Goal: Navigation & Orientation: Go to known website

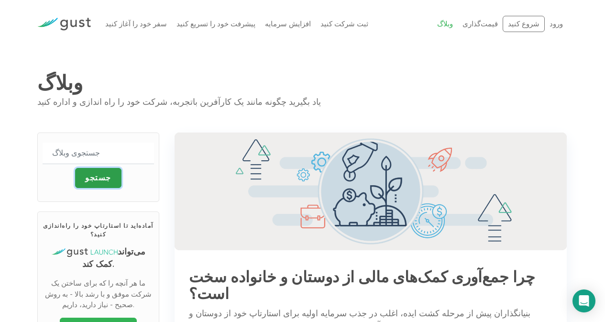
click at [104, 172] on input "جستجو" at bounding box center [98, 178] width 46 height 20
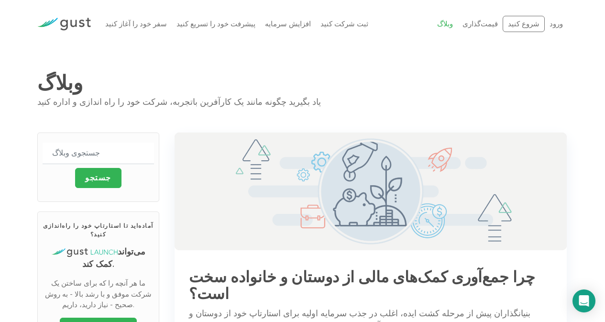
click at [175, 211] on img at bounding box center [371, 191] width 392 height 118
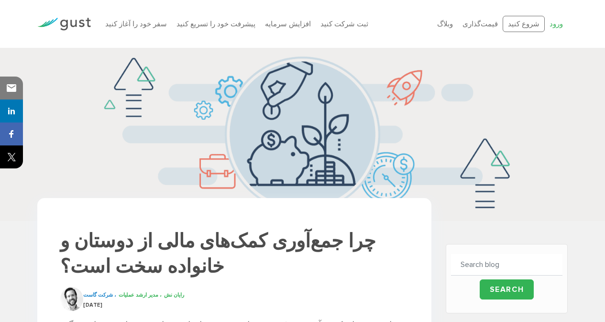
click at [557, 26] on font "ورود" at bounding box center [556, 24] width 13 height 9
